Goal: Find specific page/section: Find specific page/section

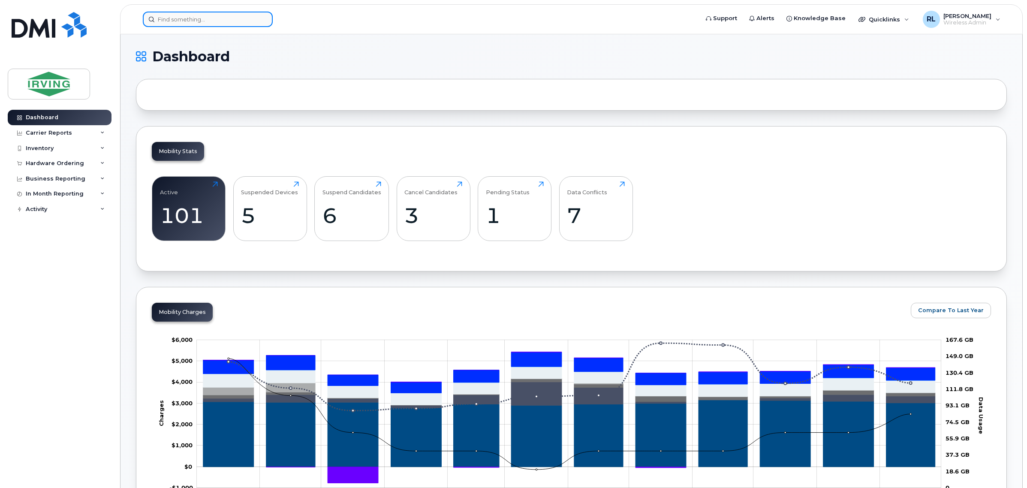
click at [243, 20] on input at bounding box center [208, 19] width 130 height 15
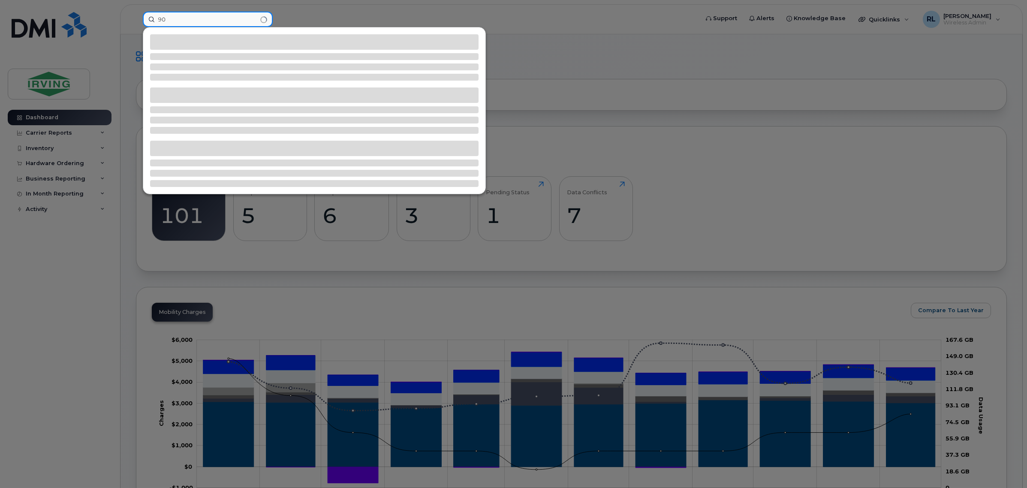
type input "9"
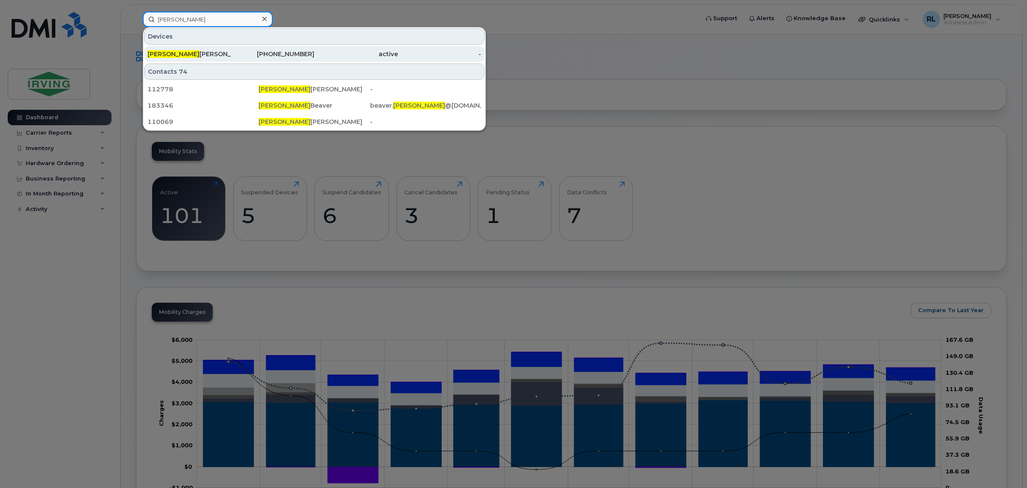
type input "cindy"
click at [196, 52] on div "Cindy Frizzell" at bounding box center [190, 54] width 84 height 9
